Goal: Information Seeking & Learning: Learn about a topic

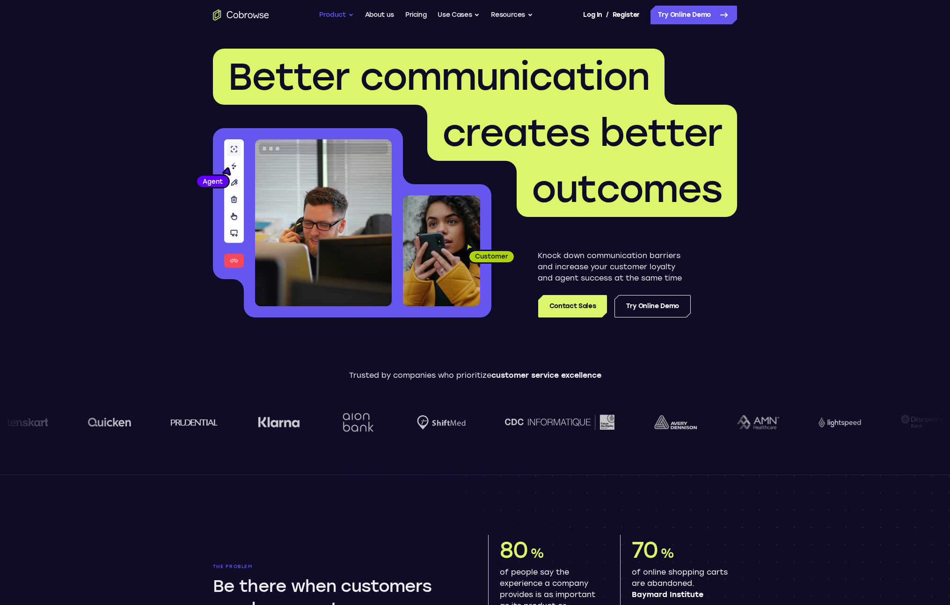
click at [345, 14] on button "Product" at bounding box center [336, 15] width 35 height 19
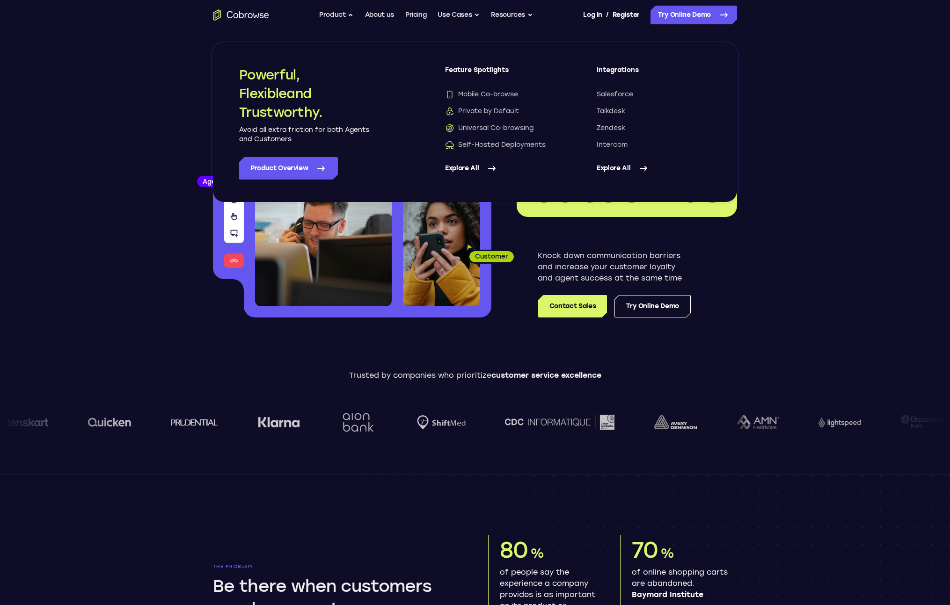
click at [471, 169] on link "Explore All" at bounding box center [502, 168] width 114 height 22
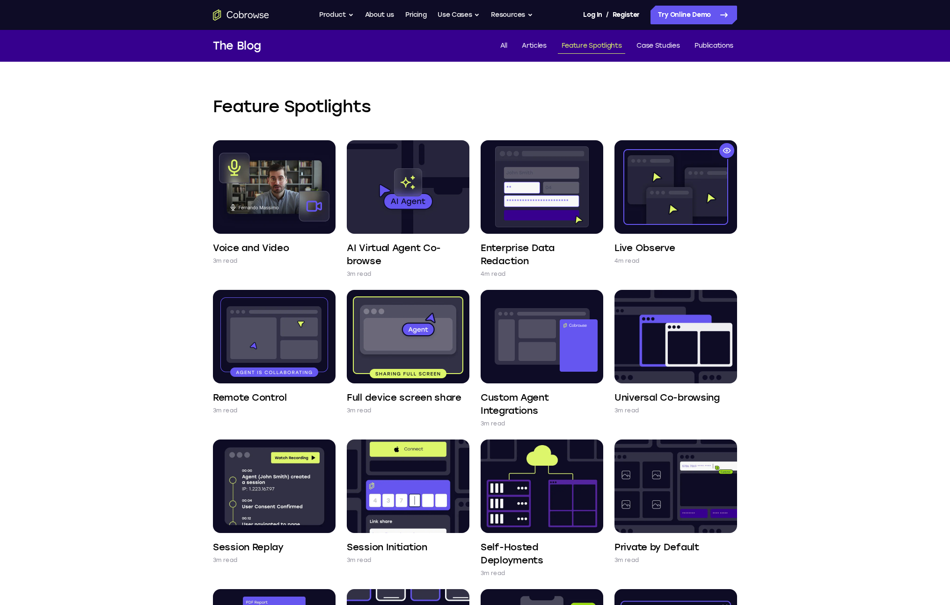
click at [255, 13] on icon "Go to the home page" at bounding box center [241, 14] width 56 height 11
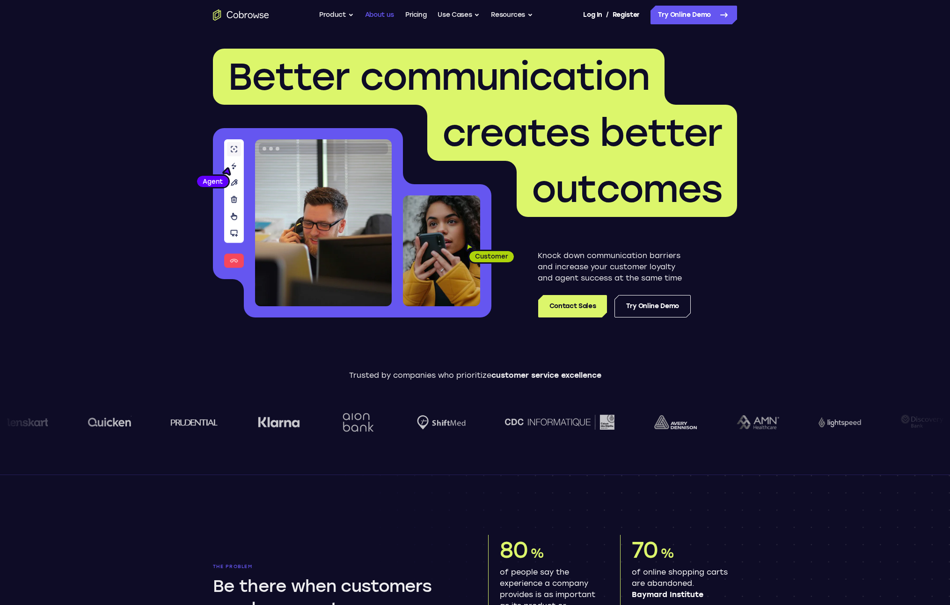
click at [372, 13] on link "About us" at bounding box center [379, 15] width 29 height 19
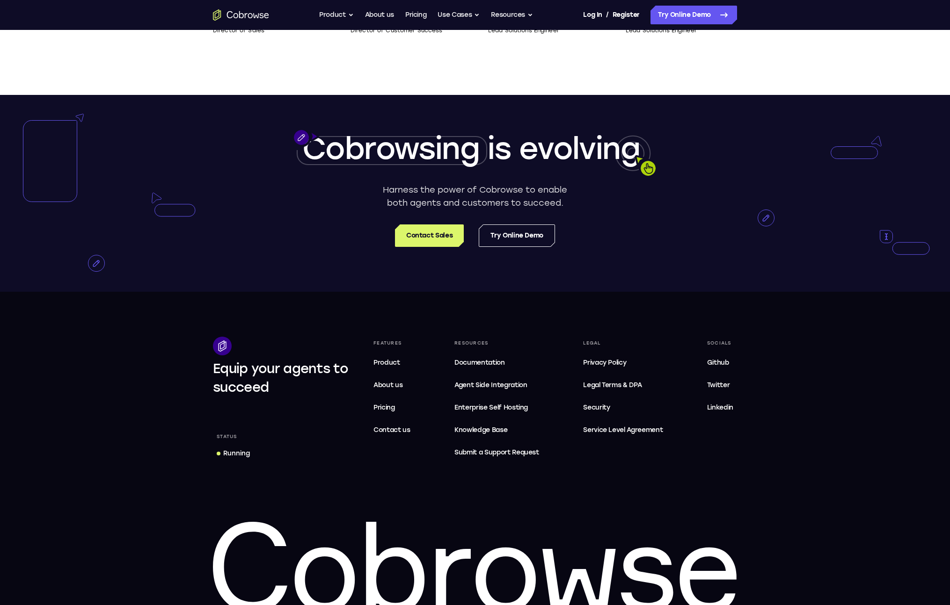
scroll to position [1631, 0]
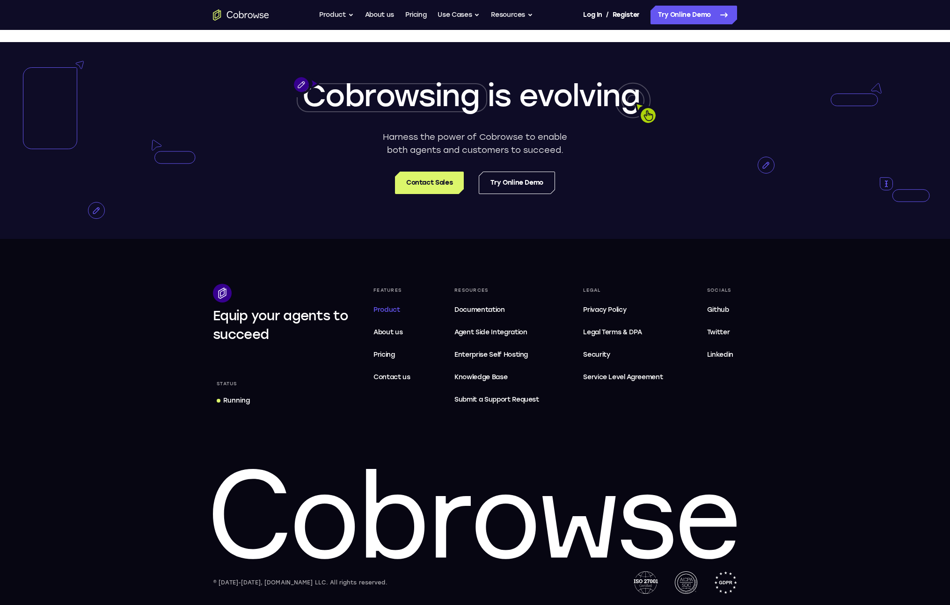
click at [379, 308] on span "Product" at bounding box center [386, 310] width 27 height 8
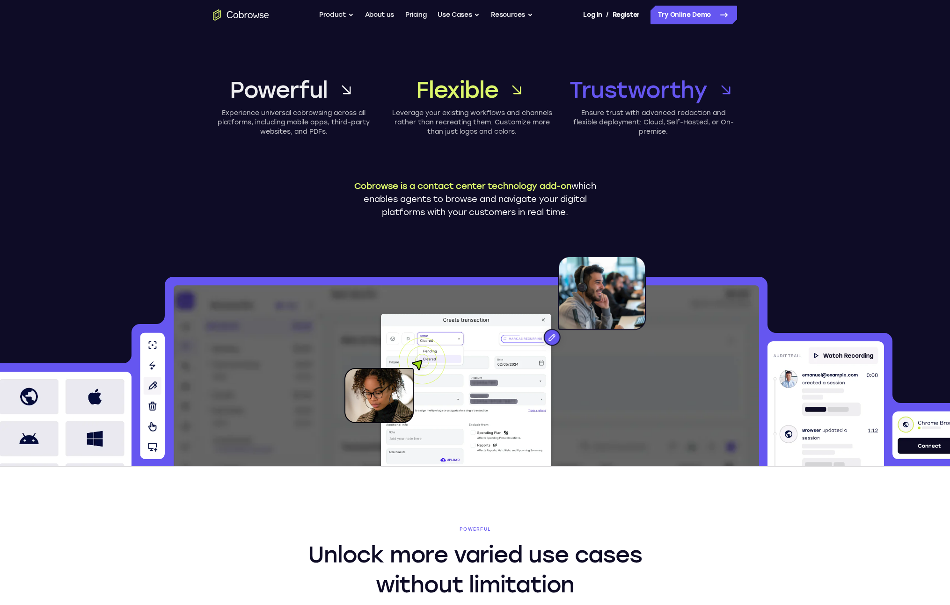
drag, startPoint x: 583, startPoint y: 217, endPoint x: 354, endPoint y: 181, distance: 232.3
click at [354, 182] on p "Cobrowse is a contact center technology add-on which enables agents to browse a…" at bounding box center [474, 199] width 257 height 39
click at [467, 180] on p "Cobrowse is a contact center technology add-on which enables agents to browse a…" at bounding box center [474, 199] width 257 height 39
